Goal: Find specific page/section: Find specific page/section

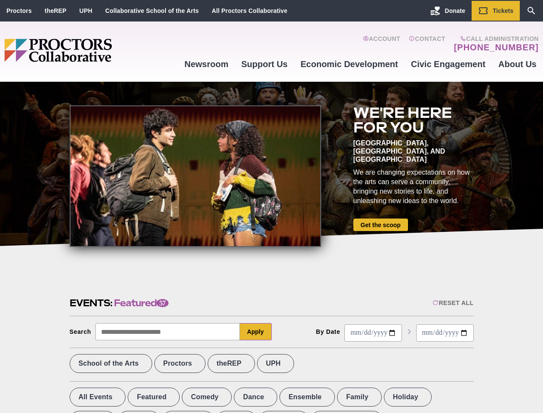
click at [271, 207] on div at bounding box center [196, 176] width 252 height 142
click at [453, 303] on div "Reset All" at bounding box center [453, 302] width 41 height 7
click at [256, 332] on button "Apply" at bounding box center [256, 331] width 32 height 17
